Goal: Check status: Check status

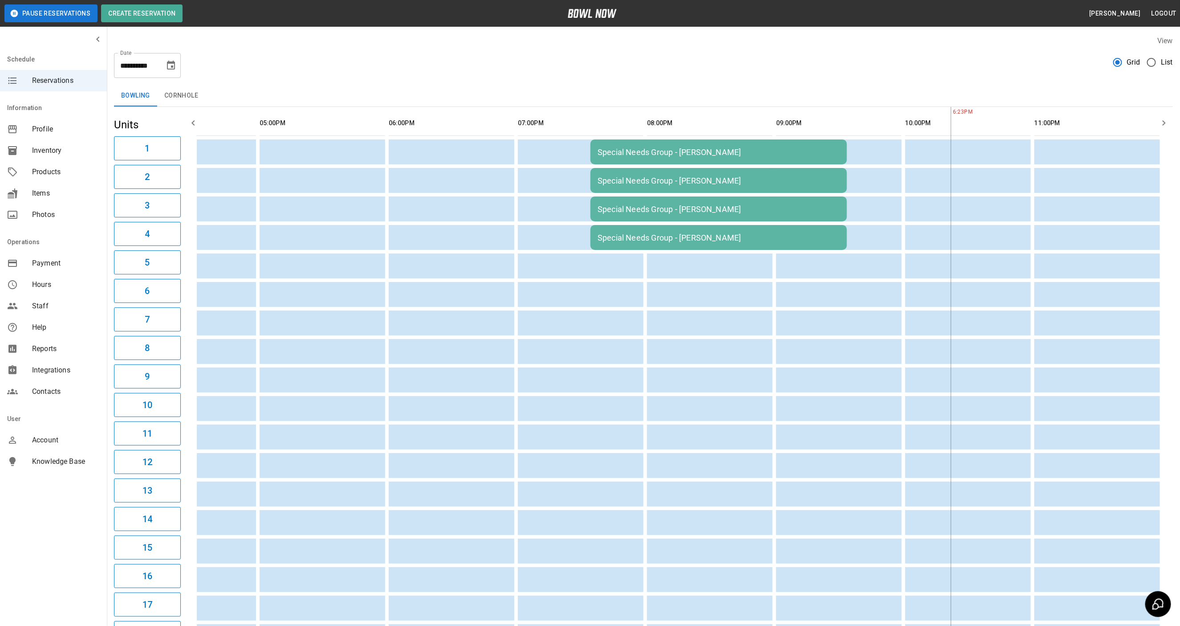
scroll to position [0, 588]
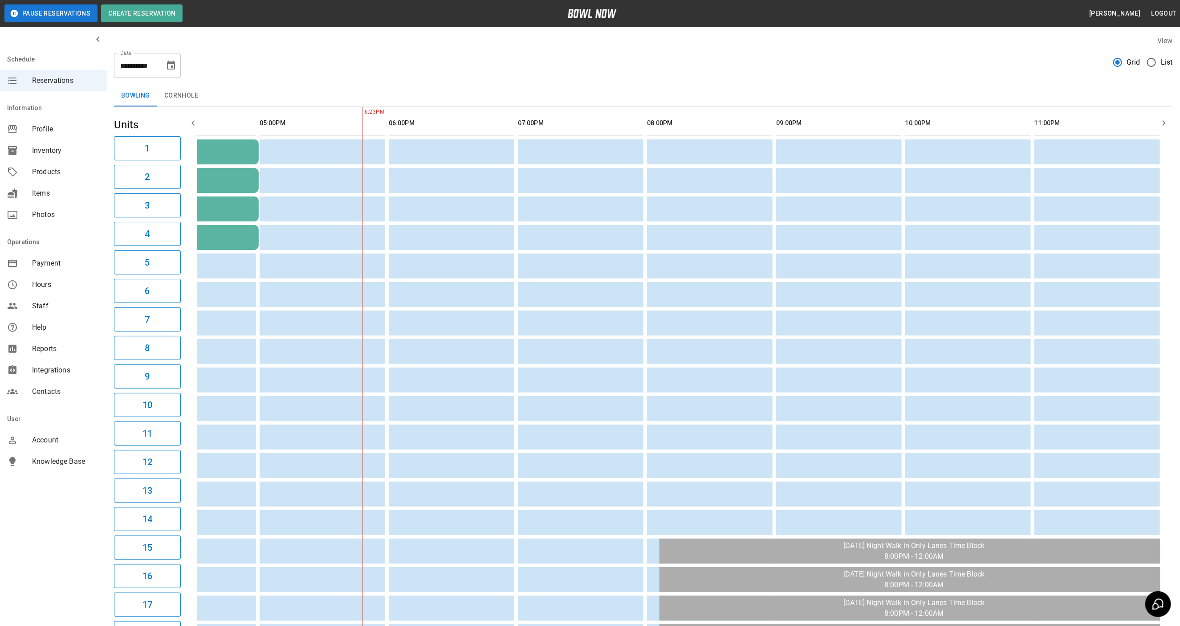
click at [176, 65] on icon "Choose date, selected date is Nov 8, 2025" at bounding box center [171, 65] width 11 height 11
click at [170, 90] on icon "Previous month" at bounding box center [171, 92] width 11 height 11
click at [86, 160] on button "12" at bounding box center [83, 163] width 16 height 16
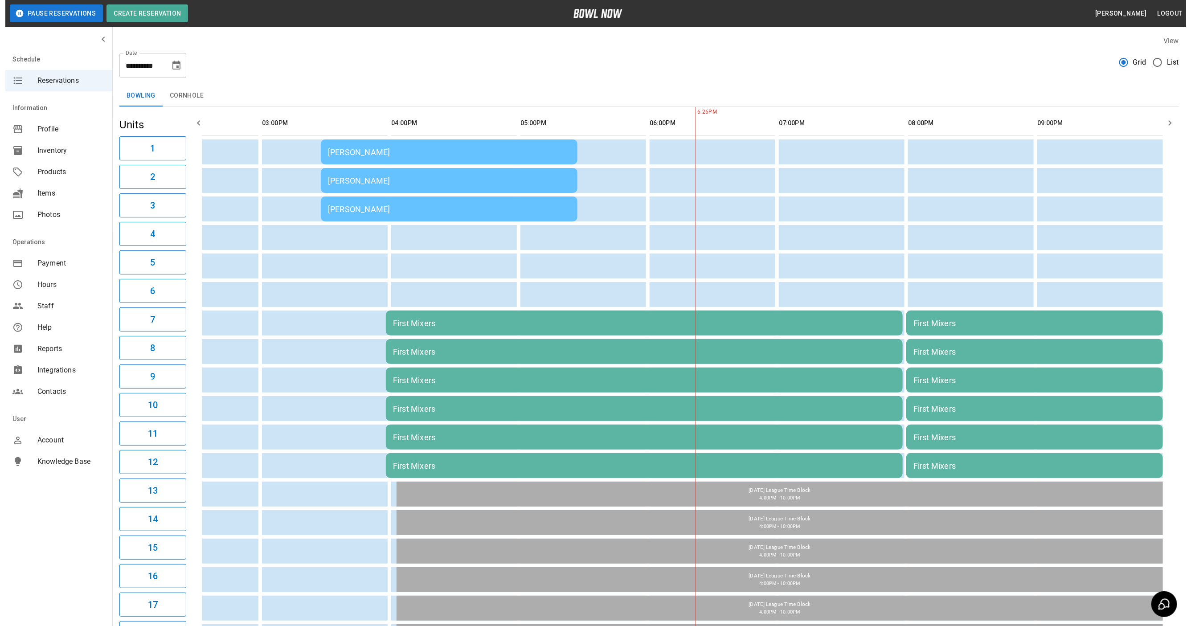
scroll to position [0, 331]
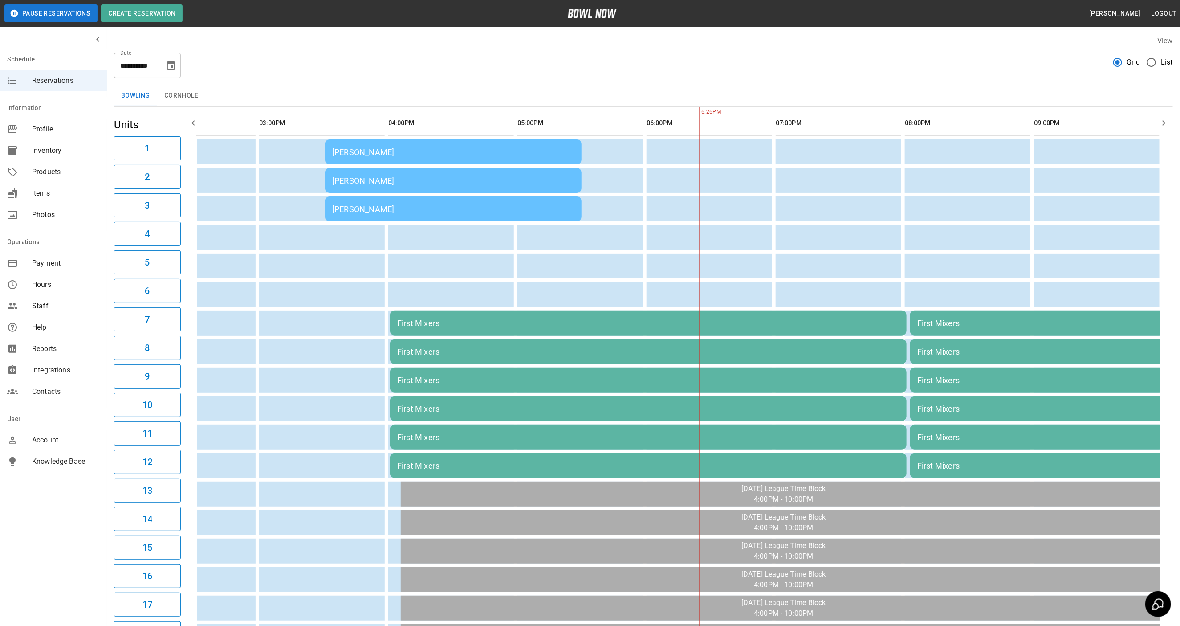
click at [412, 179] on div "[PERSON_NAME]" at bounding box center [453, 180] width 242 height 9
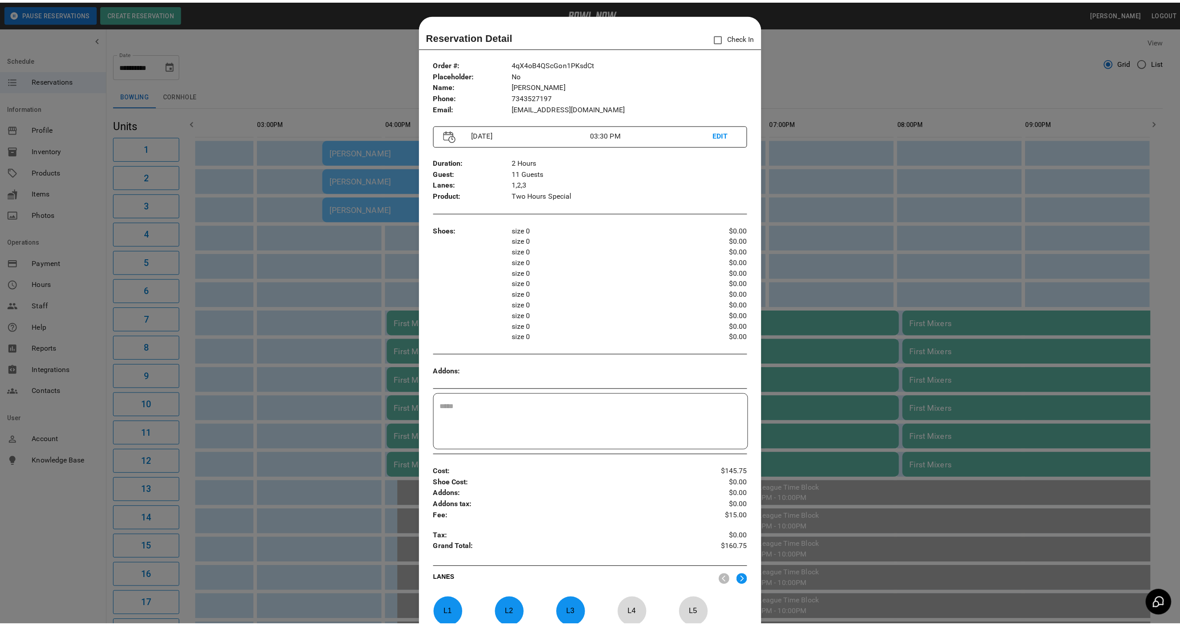
scroll to position [14, 0]
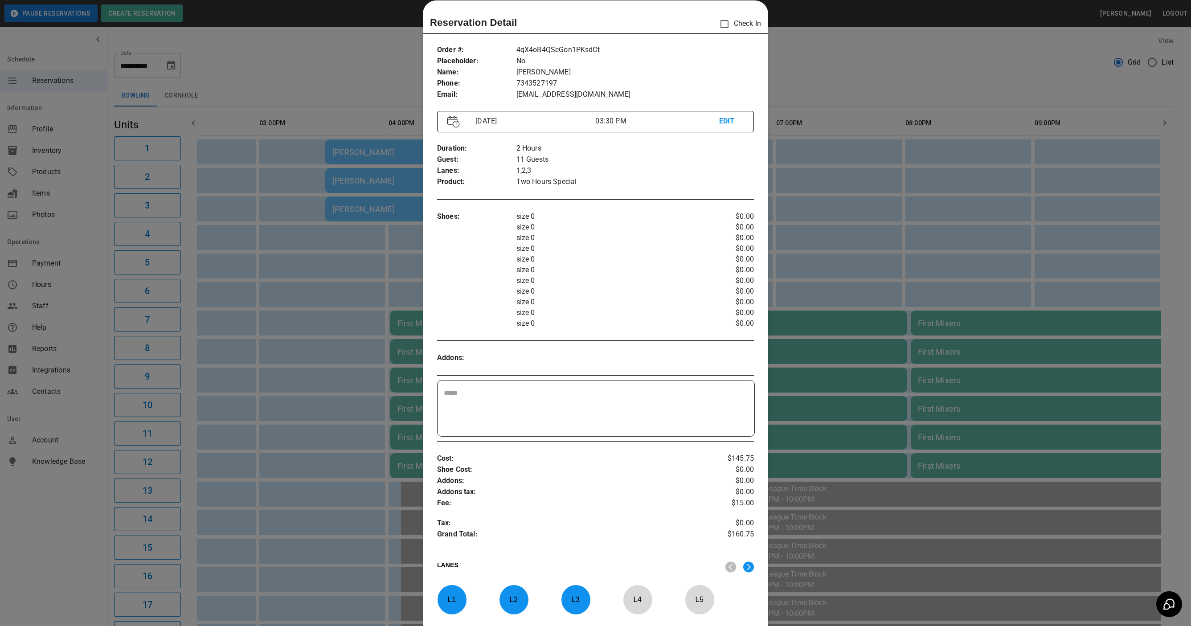
click at [372, 40] on div at bounding box center [595, 313] width 1191 height 626
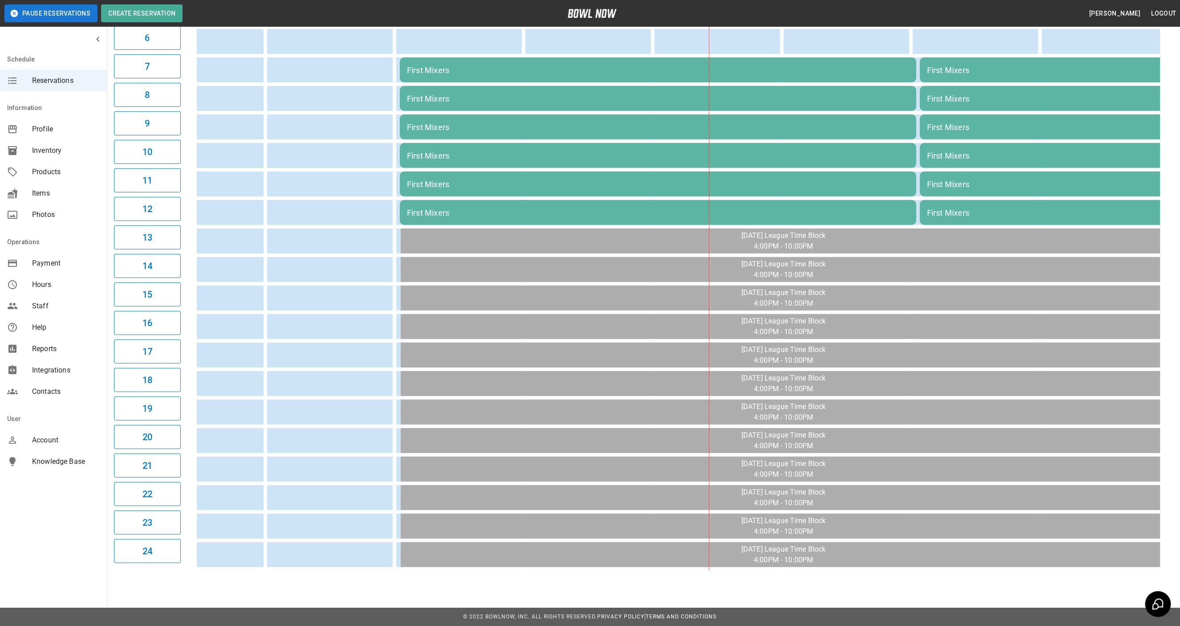
scroll to position [0, 0]
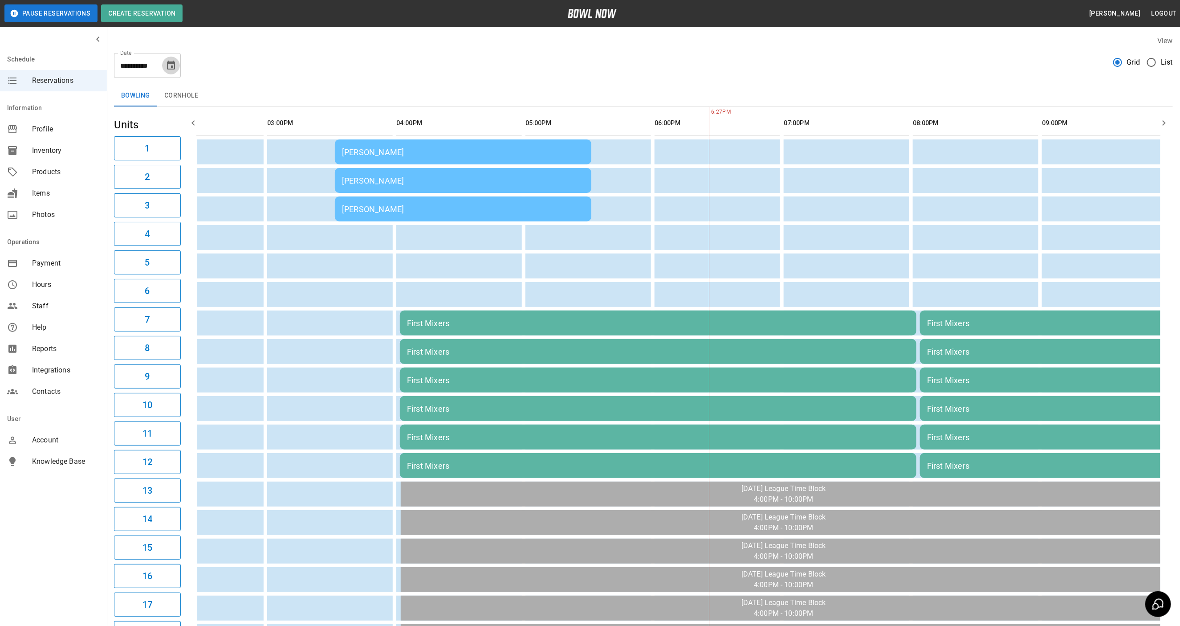
click at [170, 65] on icon "Choose date, selected date is Oct 12, 2025" at bounding box center [171, 65] width 11 height 11
click at [191, 144] on button "11" at bounding box center [190, 146] width 16 height 16
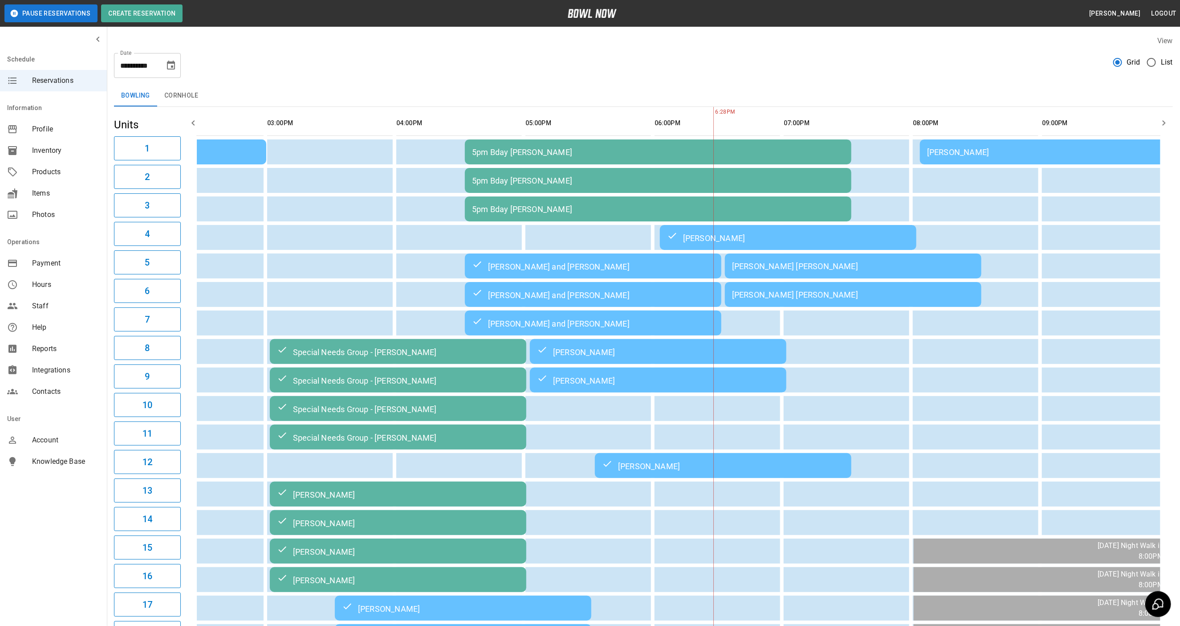
click at [771, 293] on div "[PERSON_NAME] [PERSON_NAME]" at bounding box center [853, 294] width 242 height 9
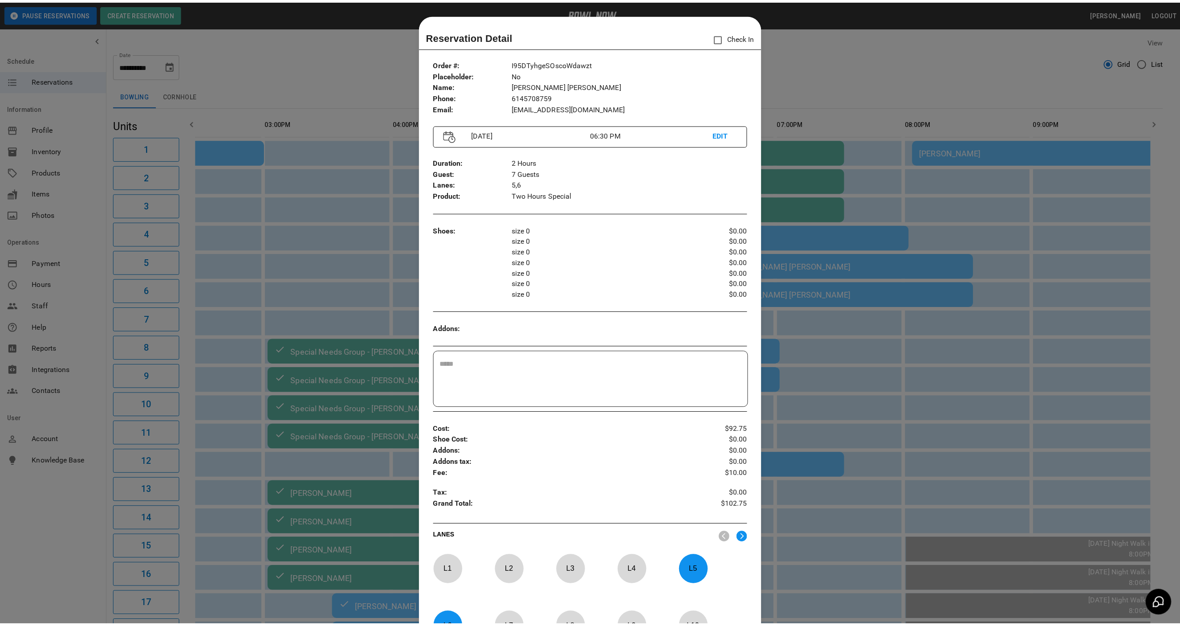
scroll to position [14, 0]
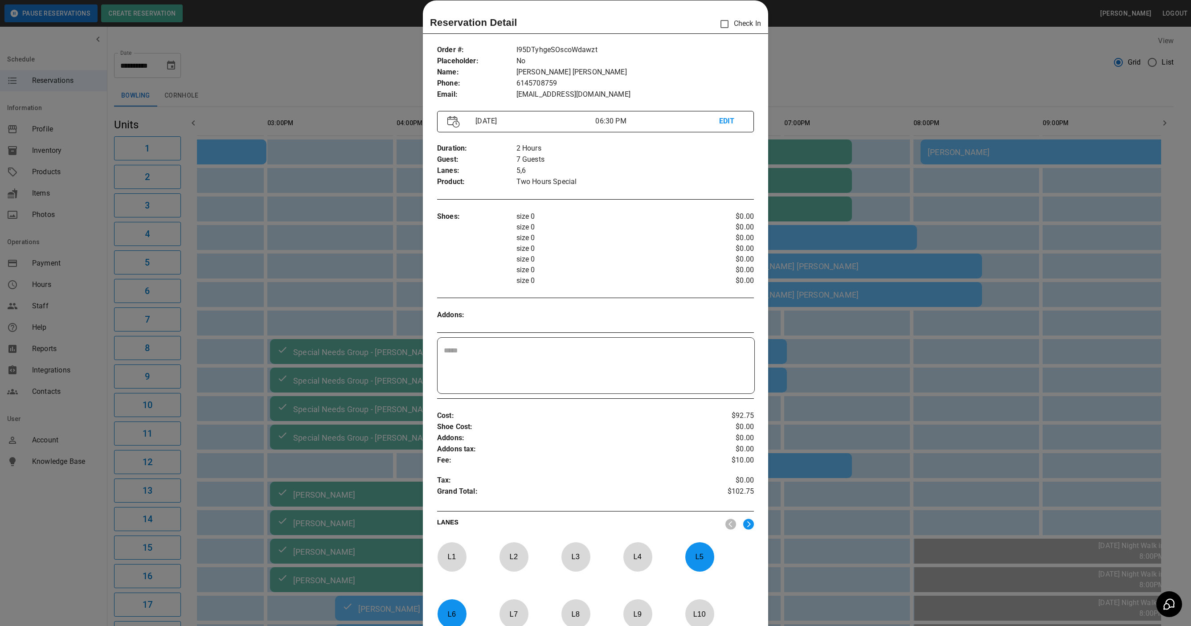
click at [921, 75] on div at bounding box center [595, 313] width 1191 height 626
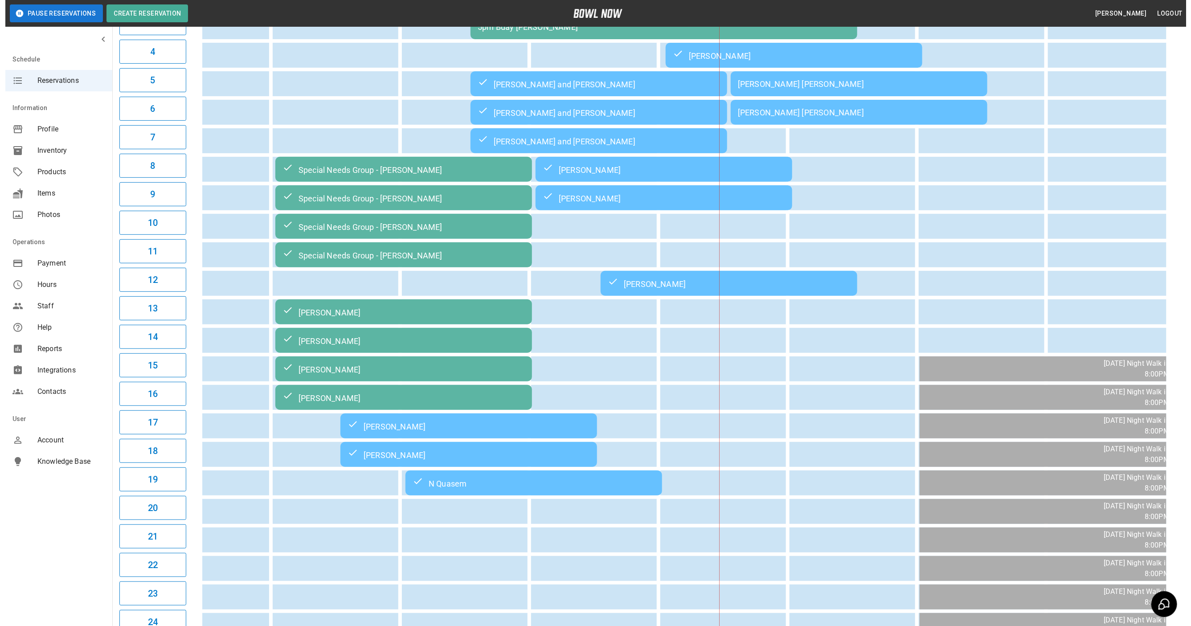
scroll to position [0, 0]
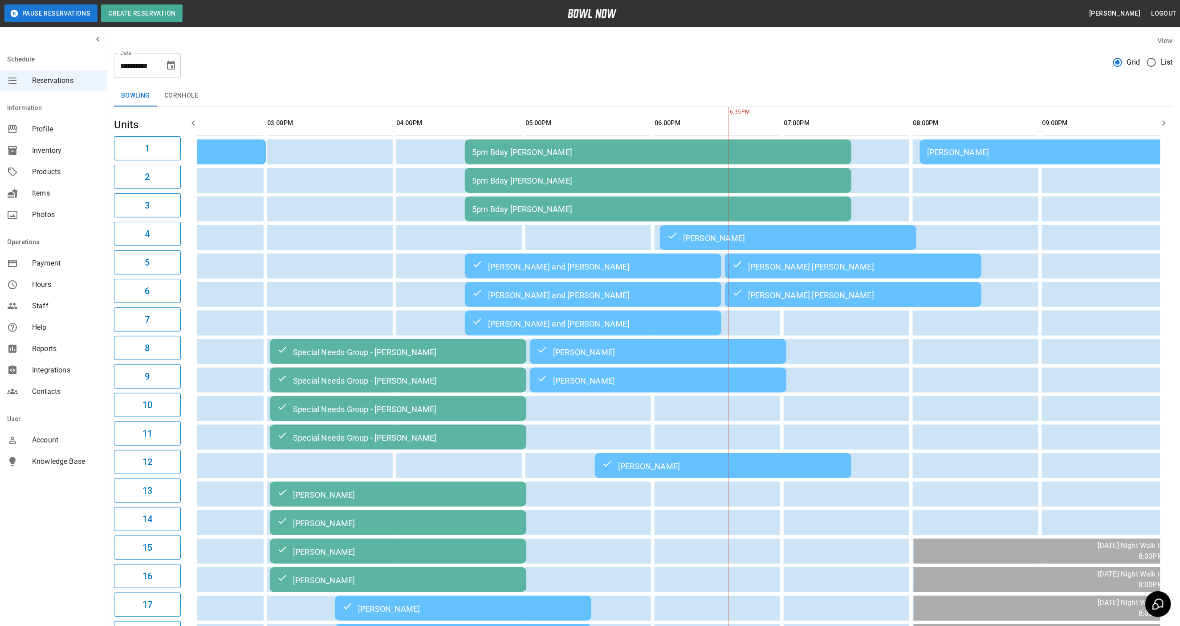
click at [830, 179] on div "5pm Bday [PERSON_NAME]" at bounding box center [658, 180] width 372 height 9
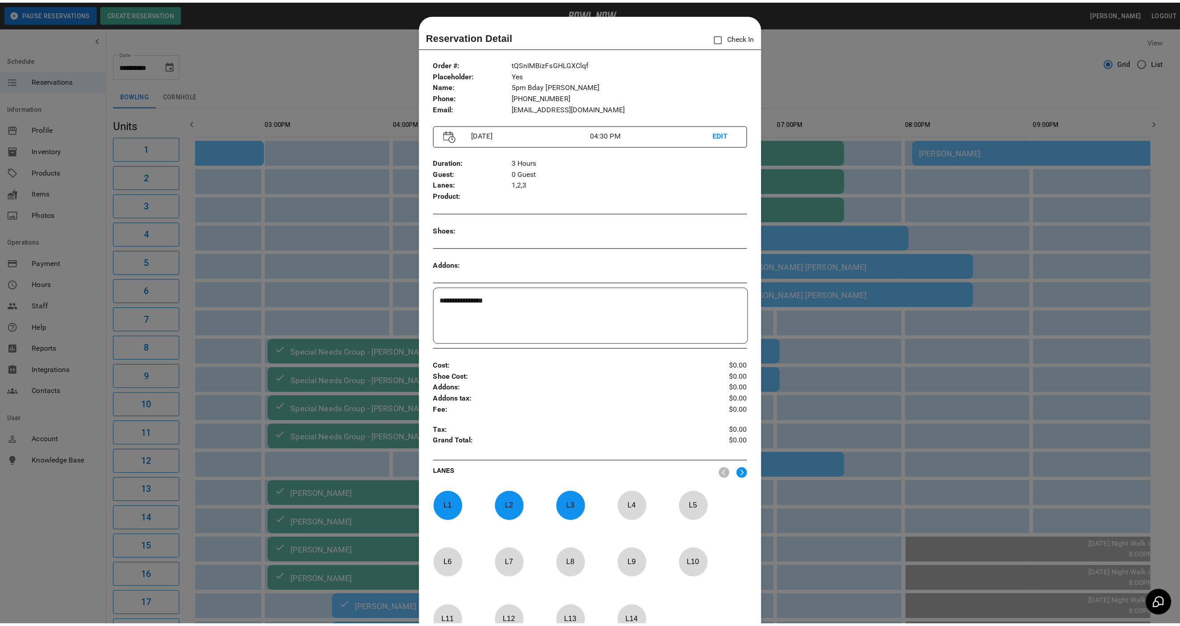
scroll to position [14, 0]
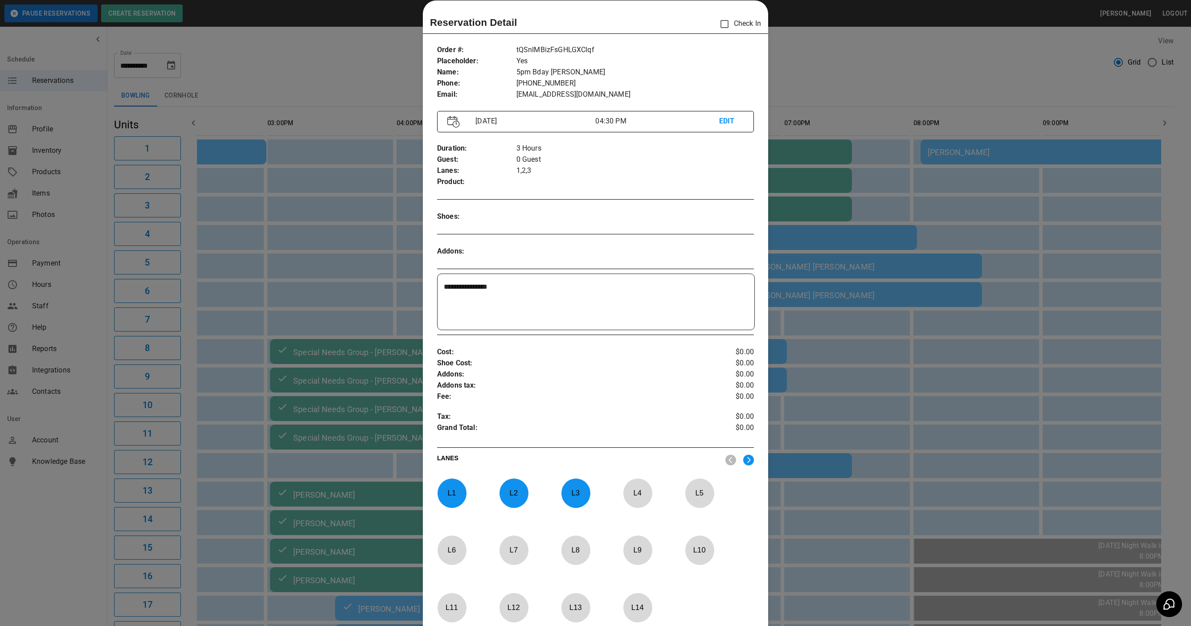
click at [878, 81] on div at bounding box center [595, 313] width 1191 height 626
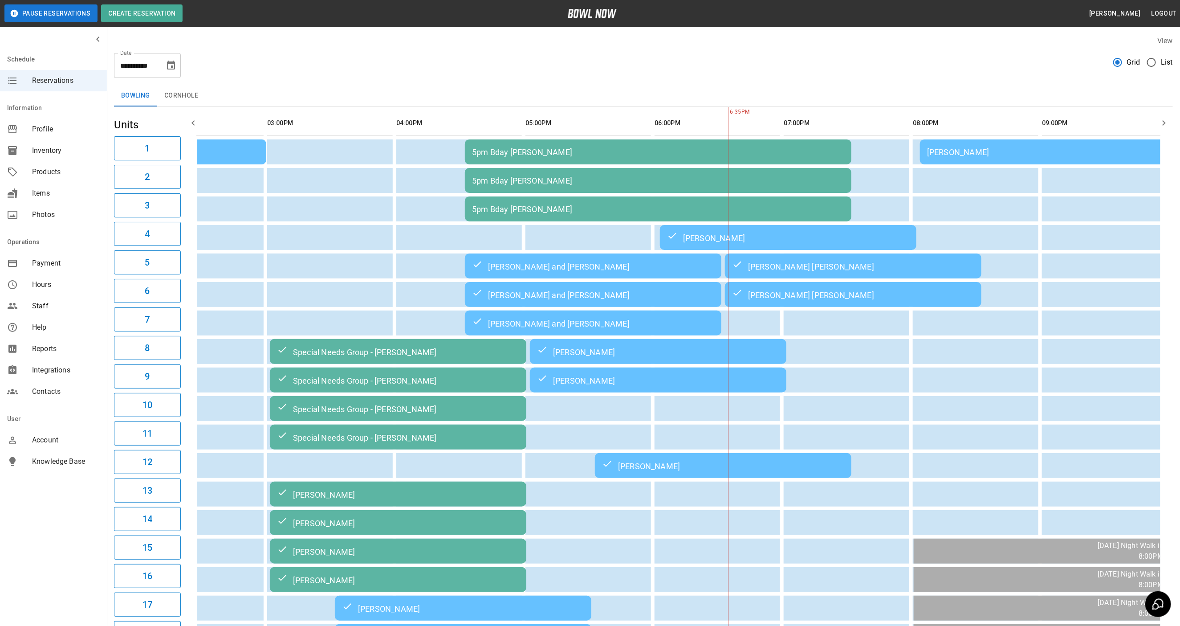
click at [166, 68] on icon "Choose date, selected date is Oct 11, 2025" at bounding box center [171, 65] width 11 height 11
click at [83, 167] on button "12" at bounding box center [83, 163] width 16 height 16
type input "**********"
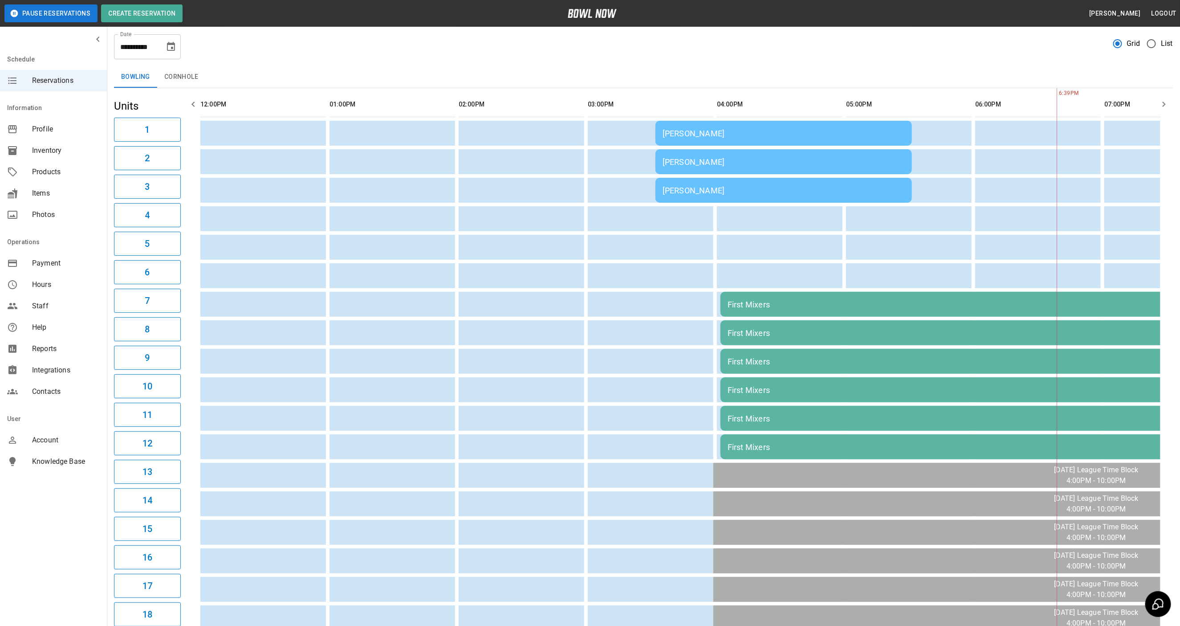
scroll to position [0, 0]
